Goal: Information Seeking & Learning: Learn about a topic

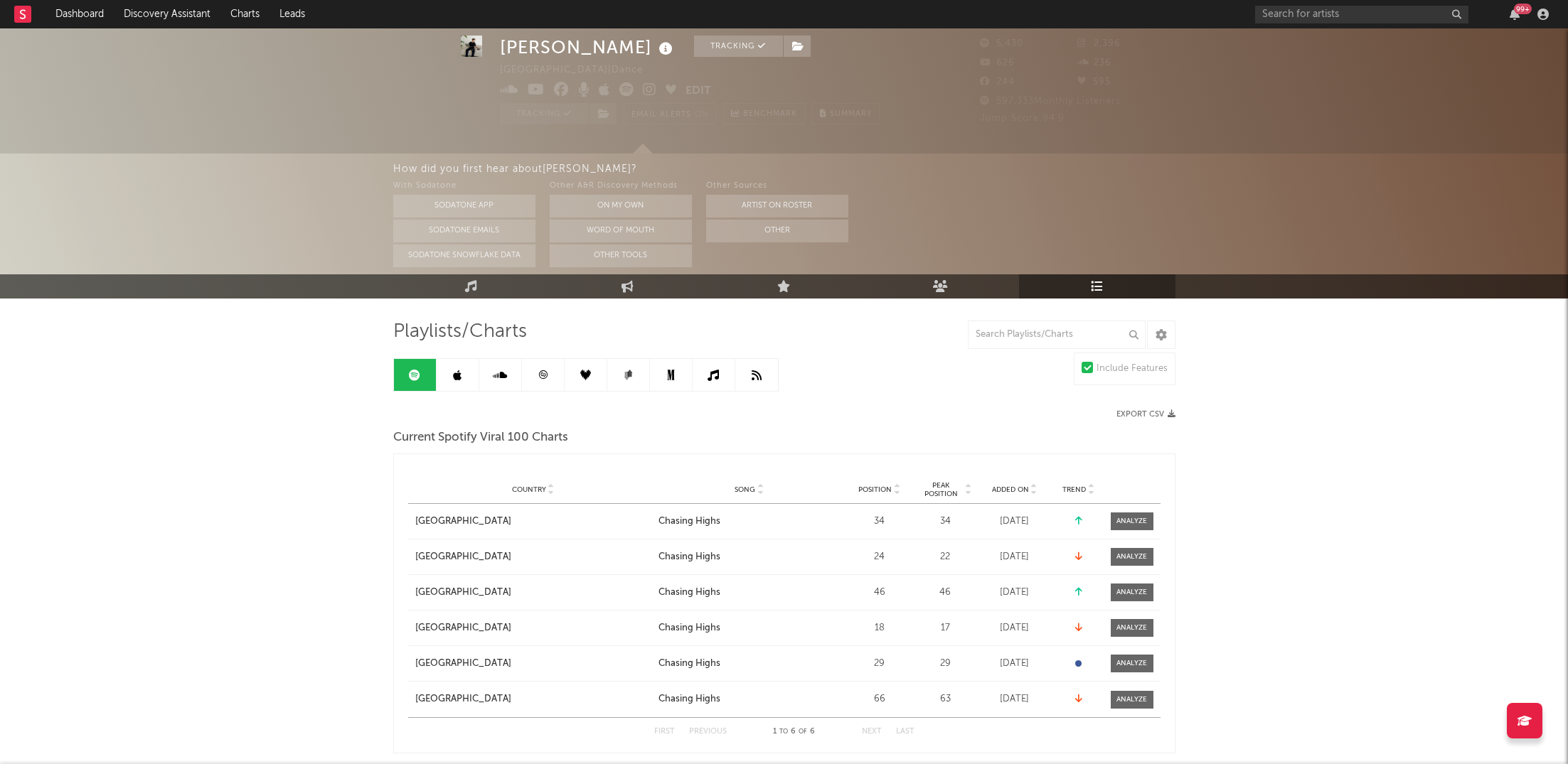
scroll to position [35, 0]
